Goal: Entertainment & Leisure: Consume media (video, audio)

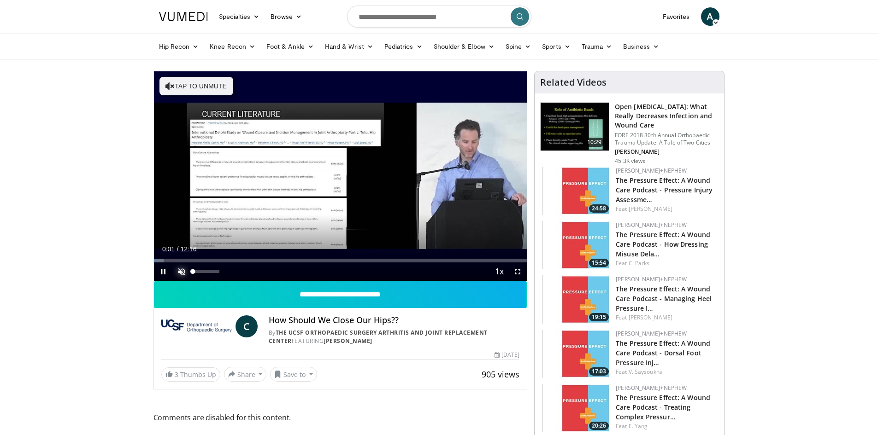
click at [180, 273] on span "Video Player" at bounding box center [181, 272] width 18 height 18
click at [518, 271] on span "Video Player" at bounding box center [517, 272] width 18 height 18
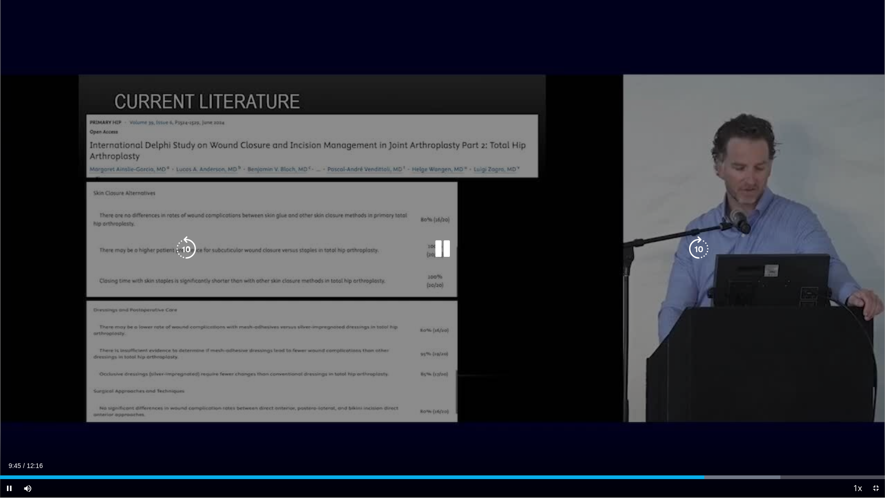
click at [441, 246] on icon "Video Player" at bounding box center [442, 249] width 26 height 26
click at [442, 244] on icon "Video Player" at bounding box center [442, 249] width 26 height 26
click at [443, 253] on icon "Video Player" at bounding box center [442, 249] width 26 height 26
click at [447, 248] on icon "Video Player" at bounding box center [442, 249] width 26 height 26
click at [540, 29] on div "10 seconds Tap to unmute" at bounding box center [442, 248] width 885 height 497
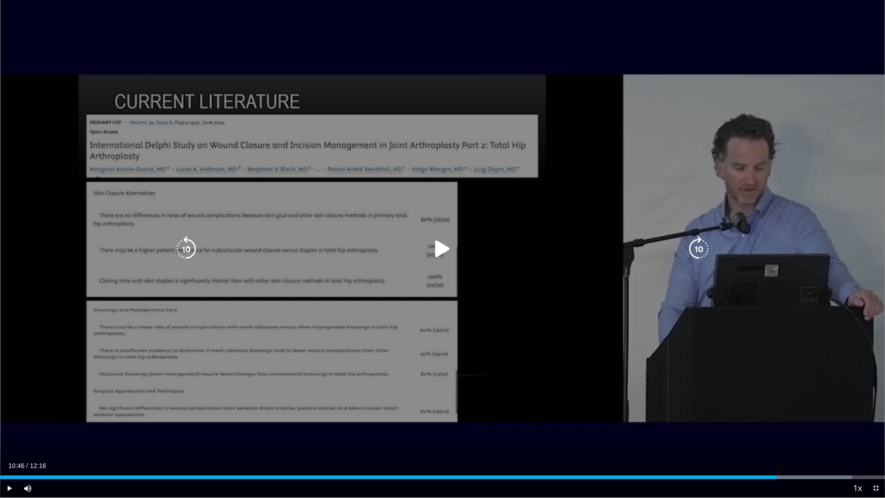
click at [441, 247] on icon "Video Player" at bounding box center [442, 249] width 26 height 26
click at [604, 404] on div "10 seconds Tap to unmute" at bounding box center [442, 248] width 885 height 497
click at [433, 242] on icon "Video Player" at bounding box center [442, 249] width 26 height 26
